Goal: Use online tool/utility: Utilize a website feature to perform a specific function

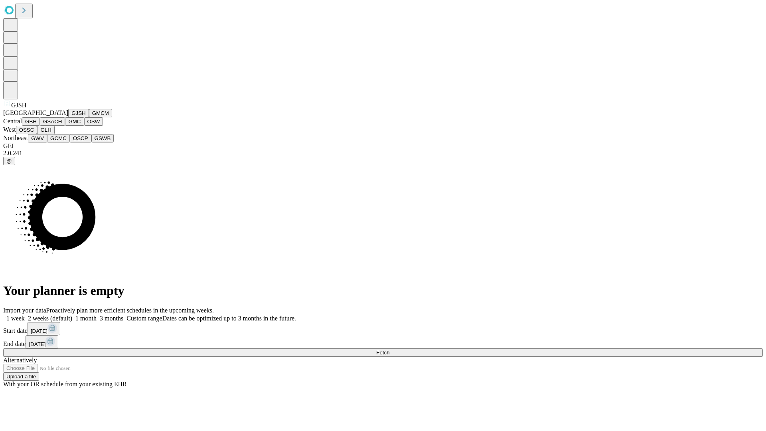
click at [68, 117] on button "GJSH" at bounding box center [78, 113] width 21 height 8
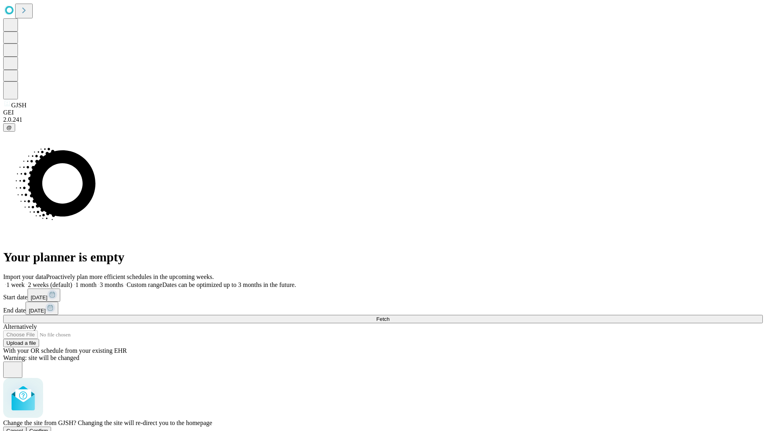
click at [48, 428] on span "Confirm" at bounding box center [39, 431] width 19 height 6
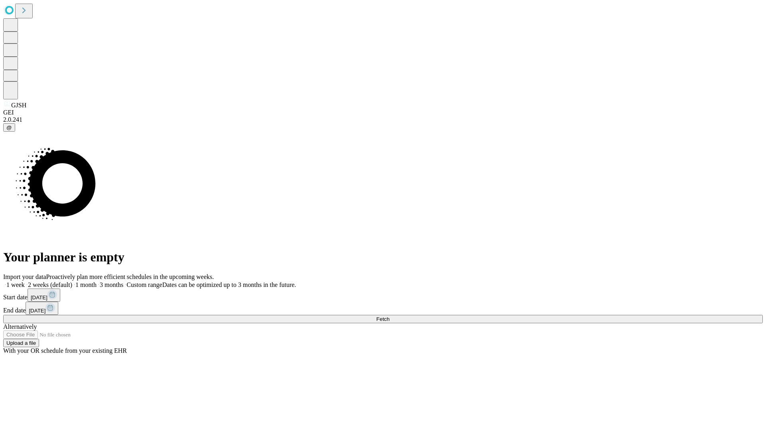
click at [25, 281] on label "1 week" at bounding box center [14, 284] width 22 height 7
click at [389, 316] on span "Fetch" at bounding box center [382, 319] width 13 height 6
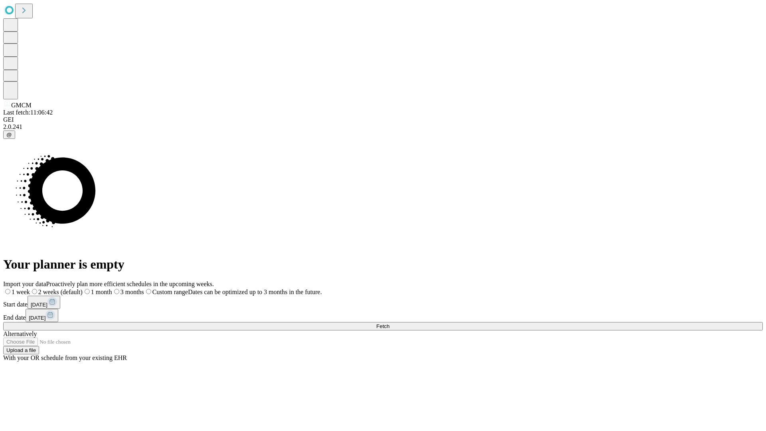
click at [30, 288] on label "1 week" at bounding box center [16, 291] width 27 height 7
click at [389, 323] on span "Fetch" at bounding box center [382, 326] width 13 height 6
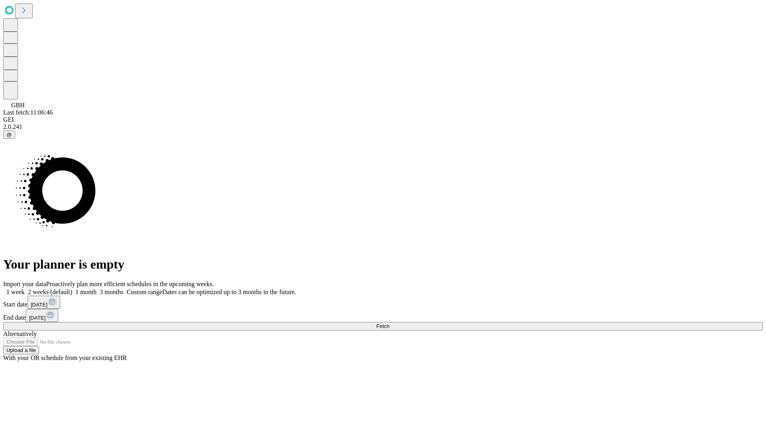
click at [25, 288] on label "1 week" at bounding box center [14, 291] width 22 height 7
click at [389, 323] on span "Fetch" at bounding box center [382, 326] width 13 height 6
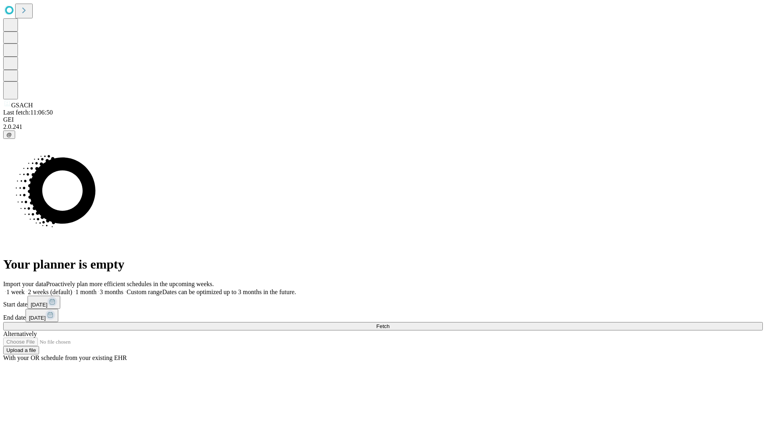
click at [25, 288] on label "1 week" at bounding box center [14, 291] width 22 height 7
click at [389, 323] on span "Fetch" at bounding box center [382, 326] width 13 height 6
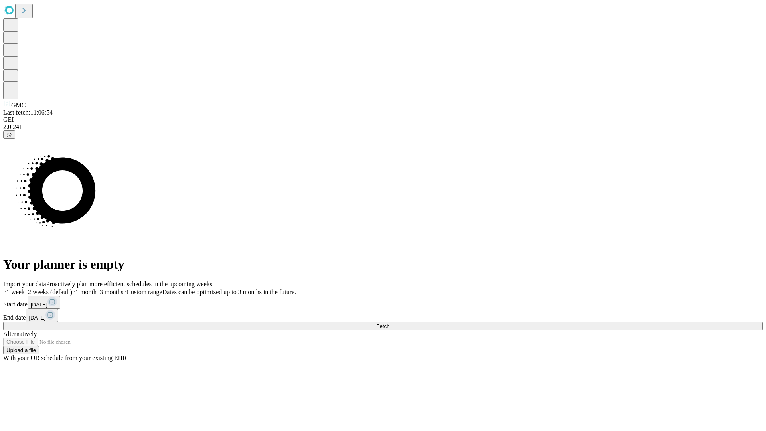
click at [389, 323] on span "Fetch" at bounding box center [382, 326] width 13 height 6
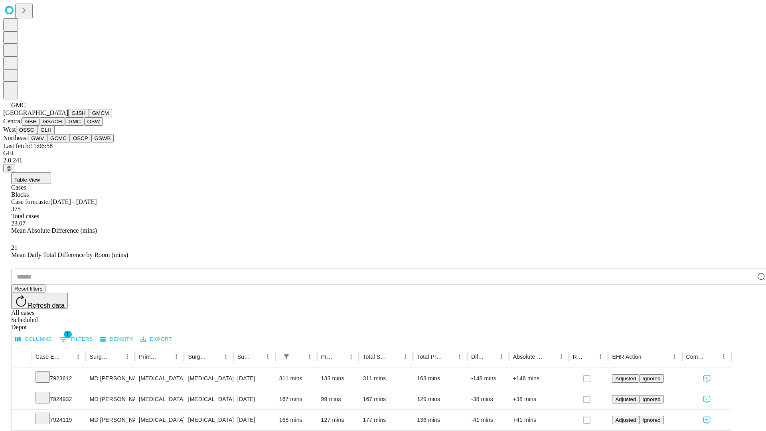
click at [84, 126] on button "OSW" at bounding box center [93, 121] width 19 height 8
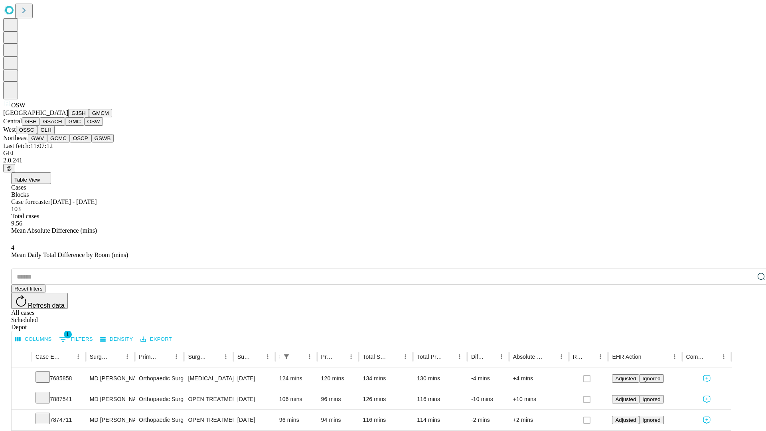
click at [37, 134] on button "OSSC" at bounding box center [27, 130] width 22 height 8
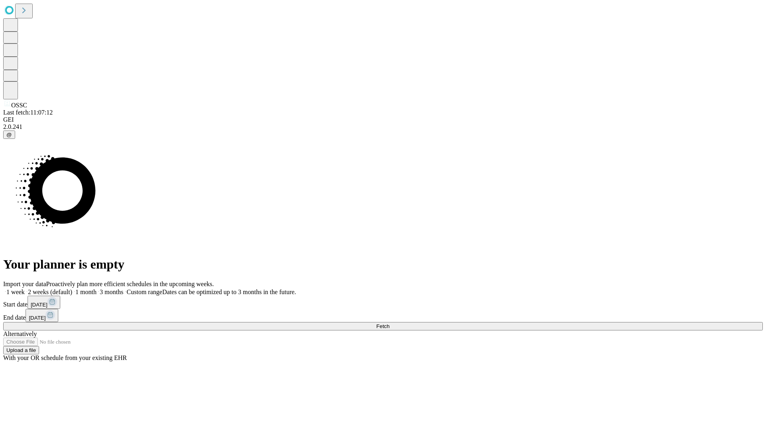
click at [25, 288] on label "1 week" at bounding box center [14, 291] width 22 height 7
click at [389, 323] on span "Fetch" at bounding box center [382, 326] width 13 height 6
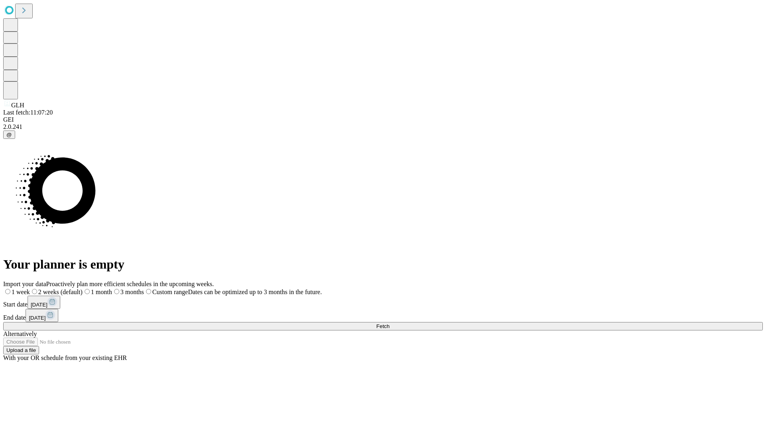
click at [30, 288] on label "1 week" at bounding box center [16, 291] width 27 height 7
click at [389, 323] on span "Fetch" at bounding box center [382, 326] width 13 height 6
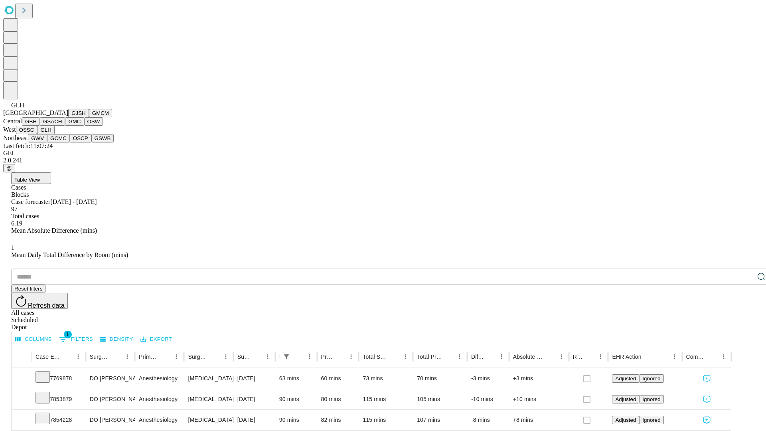
click at [47, 142] on button "GWV" at bounding box center [37, 138] width 19 height 8
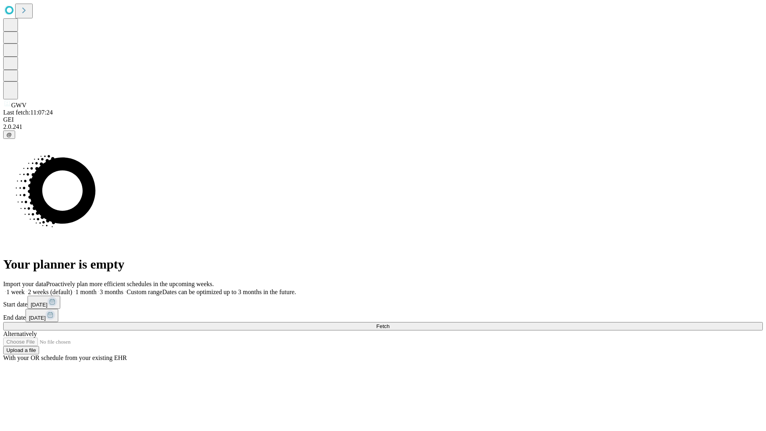
click at [25, 288] on label "1 week" at bounding box center [14, 291] width 22 height 7
click at [389, 323] on span "Fetch" at bounding box center [382, 326] width 13 height 6
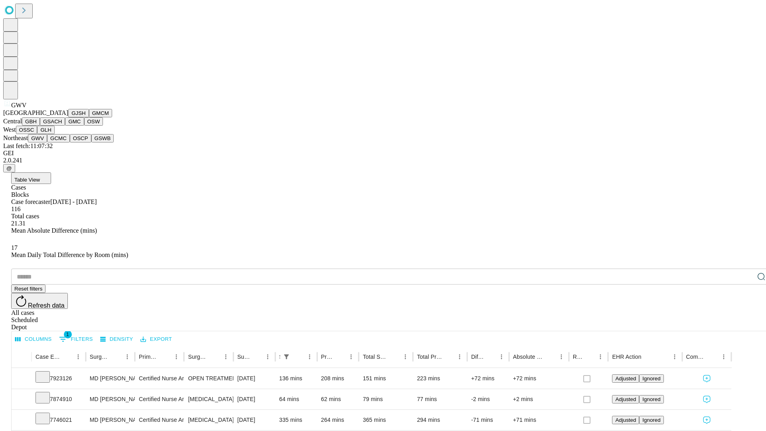
click at [62, 142] on button "GCMC" at bounding box center [58, 138] width 23 height 8
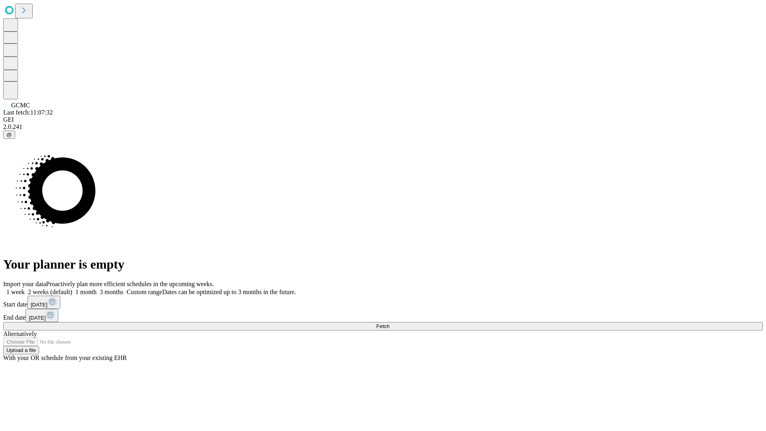
click at [25, 288] on label "1 week" at bounding box center [14, 291] width 22 height 7
click at [389, 323] on span "Fetch" at bounding box center [382, 326] width 13 height 6
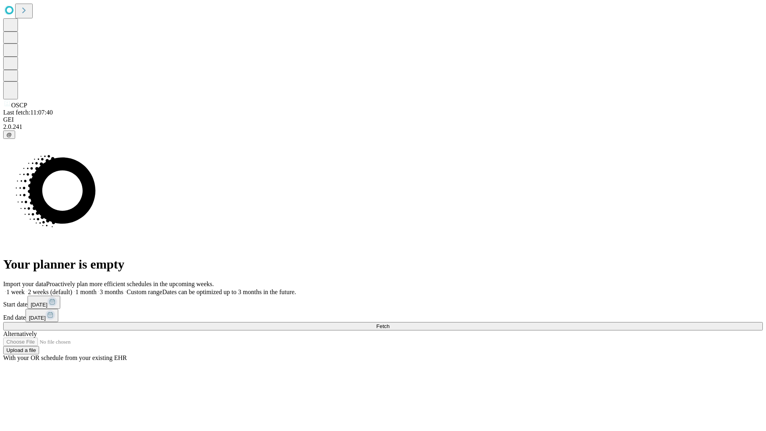
click at [25, 288] on label "1 week" at bounding box center [14, 291] width 22 height 7
click at [389, 323] on span "Fetch" at bounding box center [382, 326] width 13 height 6
